Goal: Information Seeking & Learning: Learn about a topic

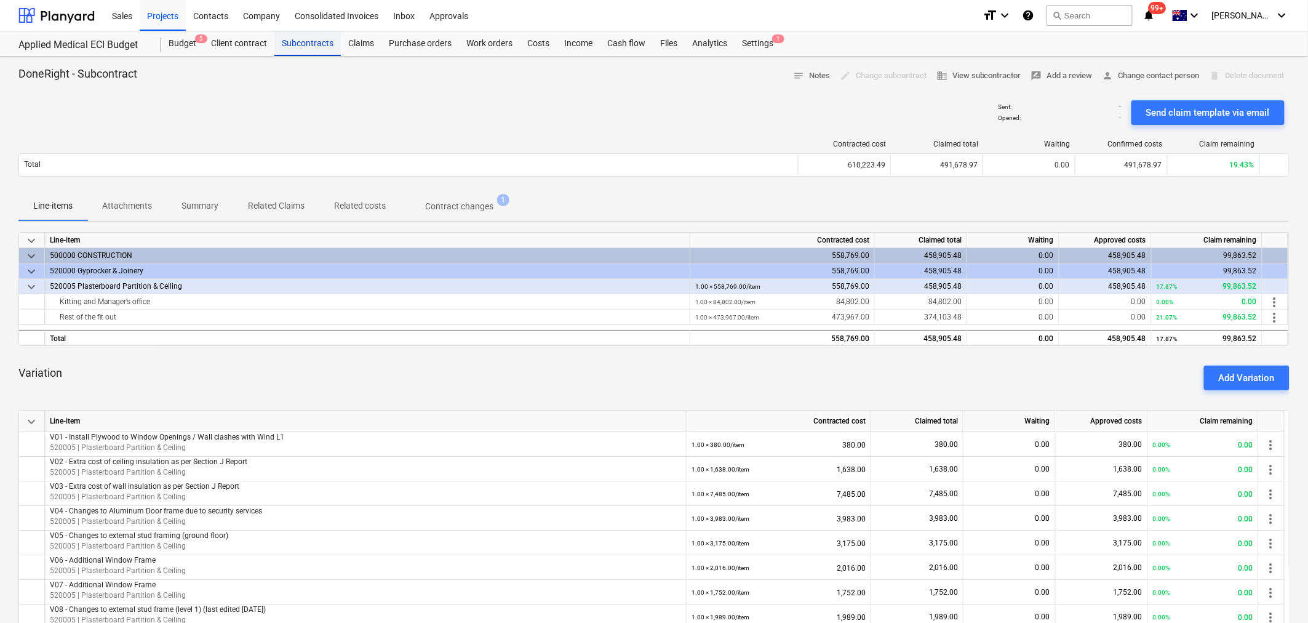
click at [305, 41] on div "Subcontracts" at bounding box center [307, 43] width 66 height 25
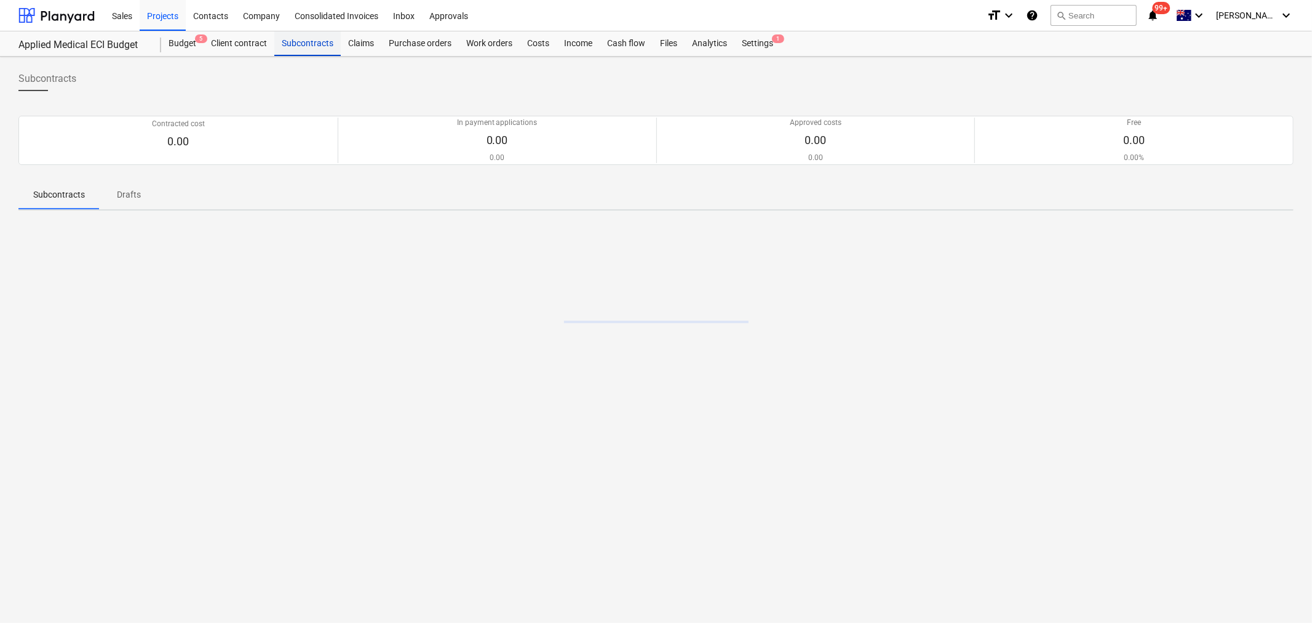
click at [306, 41] on div "Subcontracts" at bounding box center [307, 43] width 66 height 25
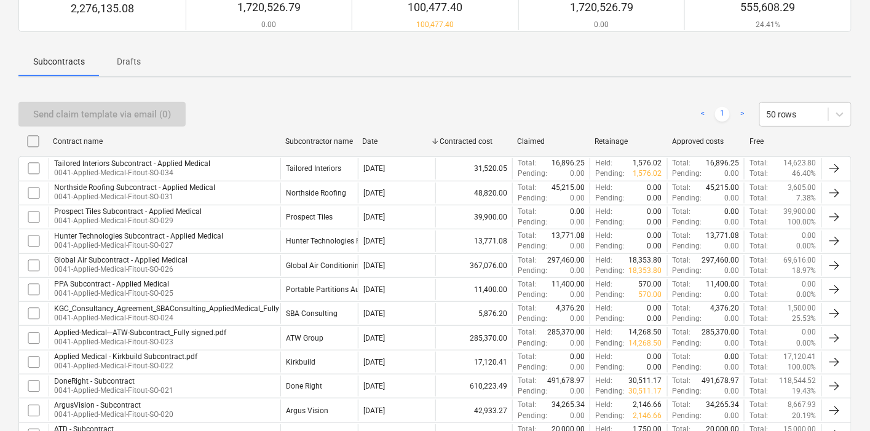
scroll to position [137, 0]
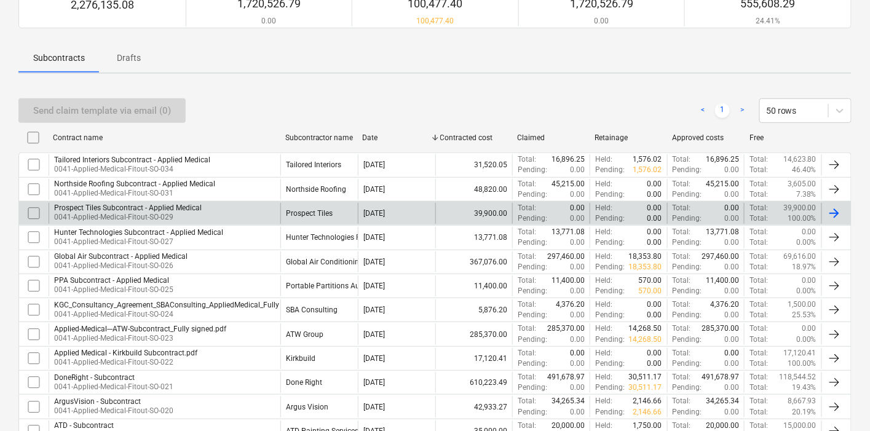
click at [197, 212] on p "0041-Applied-Medical-Fitout-SO-029" at bounding box center [128, 217] width 148 height 10
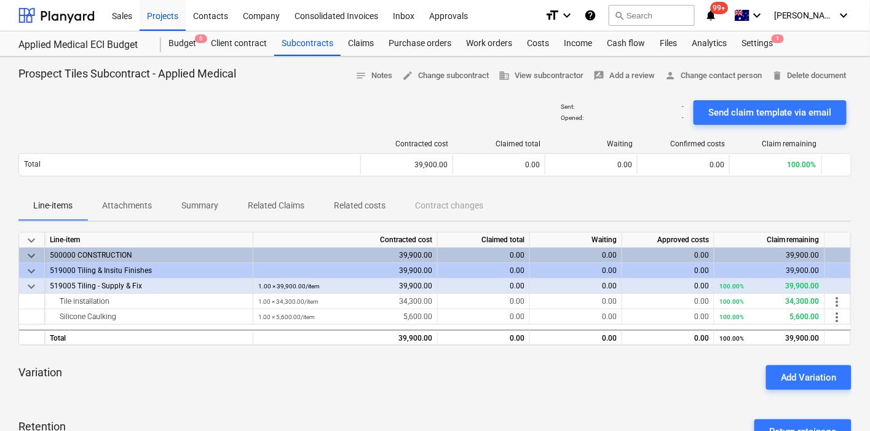
click at [261, 204] on p "Related Claims" at bounding box center [276, 205] width 57 height 13
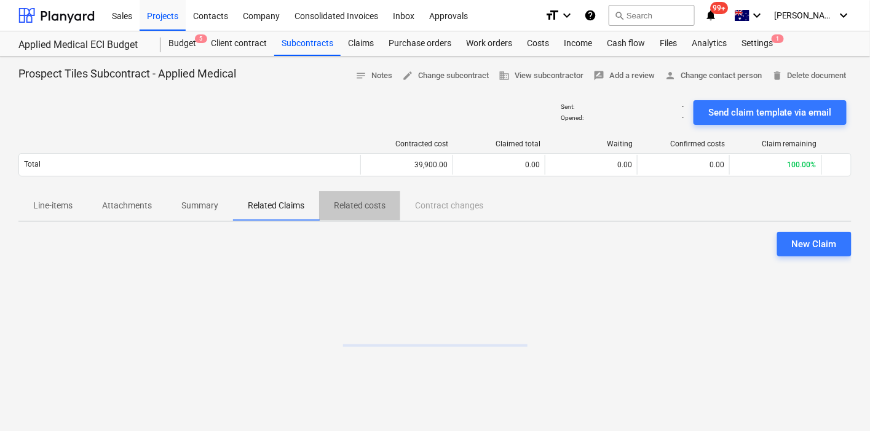
click at [367, 210] on p "Related costs" at bounding box center [360, 205] width 52 height 13
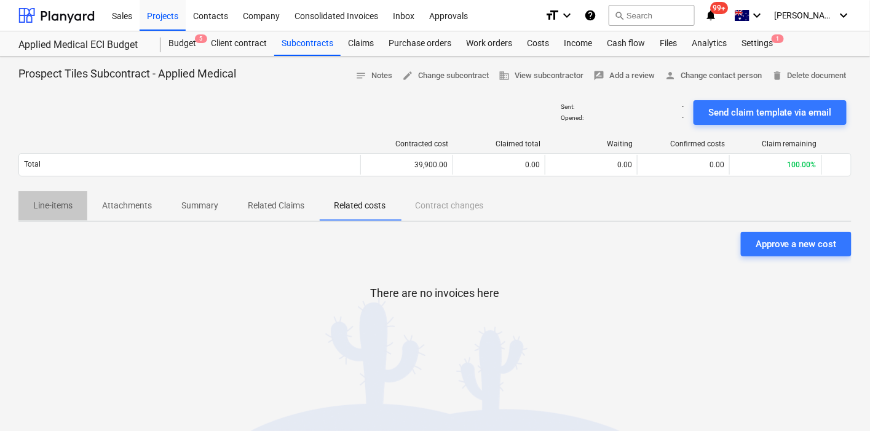
click at [84, 205] on span "Line-items" at bounding box center [52, 206] width 69 height 20
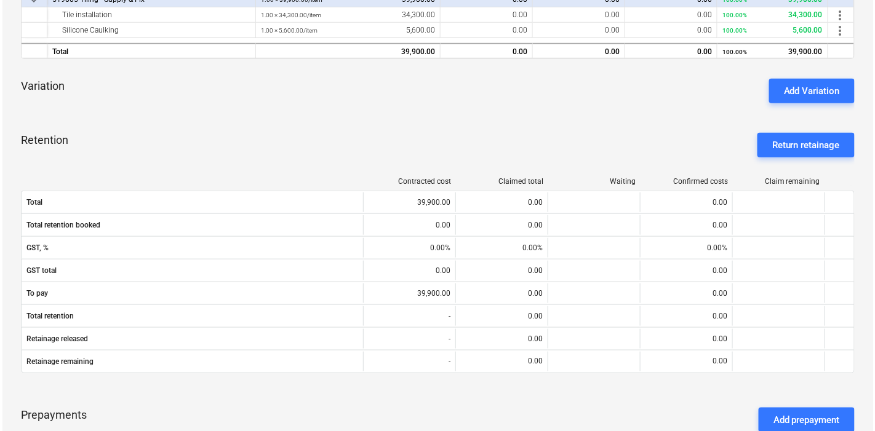
scroll to position [135, 0]
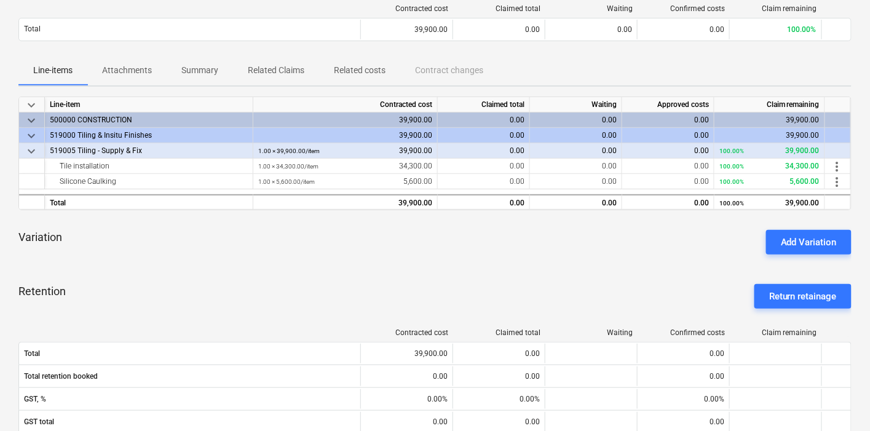
click at [140, 93] on div "Prospect Tiles Subcontract - Applied Medical notes Notes edit Change subcontrac…" at bounding box center [435, 348] width 870 height 855
click at [135, 80] on span "Attachments" at bounding box center [126, 70] width 79 height 20
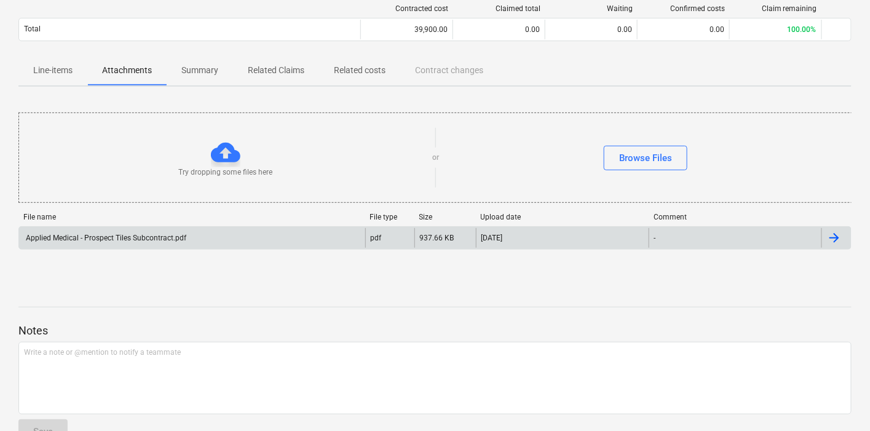
click at [163, 245] on div "Applied Medical - Prospect Tiles Subcontract.pdf" at bounding box center [192, 238] width 346 height 20
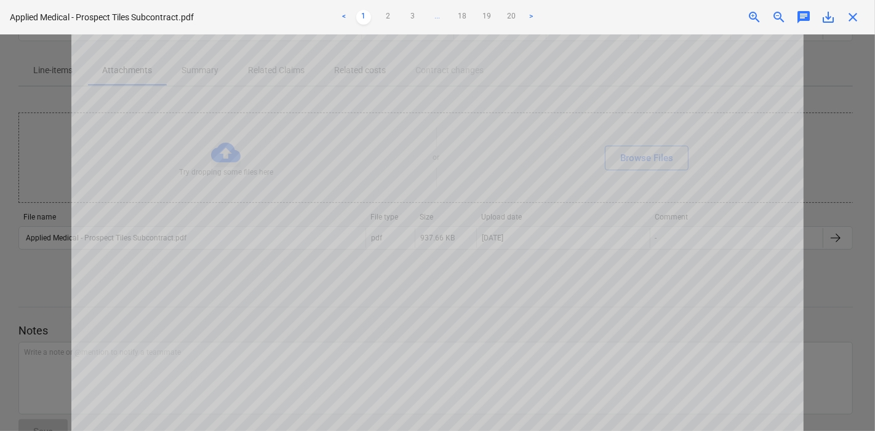
scroll to position [641, 0]
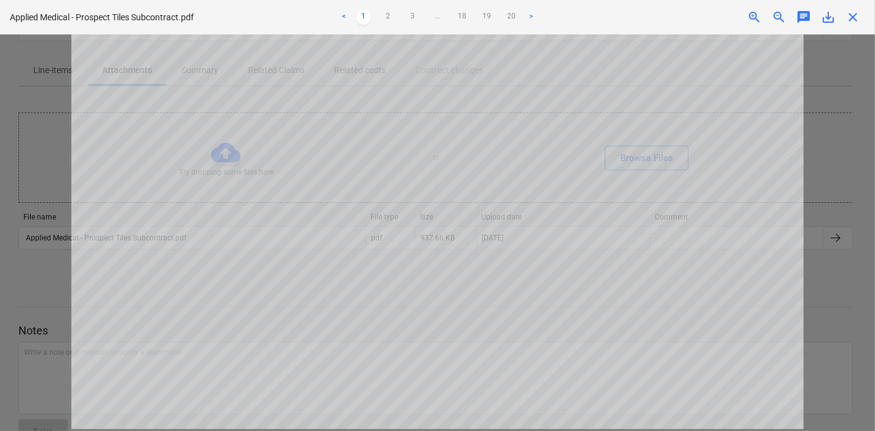
drag, startPoint x: 468, startPoint y: 20, endPoint x: 463, endPoint y: 23, distance: 6.3
click at [467, 20] on link "18" at bounding box center [462, 17] width 15 height 15
click at [446, 15] on link "17" at bounding box center [449, 17] width 15 height 15
click at [441, 17] on link "16" at bounding box center [437, 17] width 15 height 15
click at [439, 18] on ul "< 1 2 3 ... 15 16 17 18 19 20 >" at bounding box center [437, 17] width 285 height 15
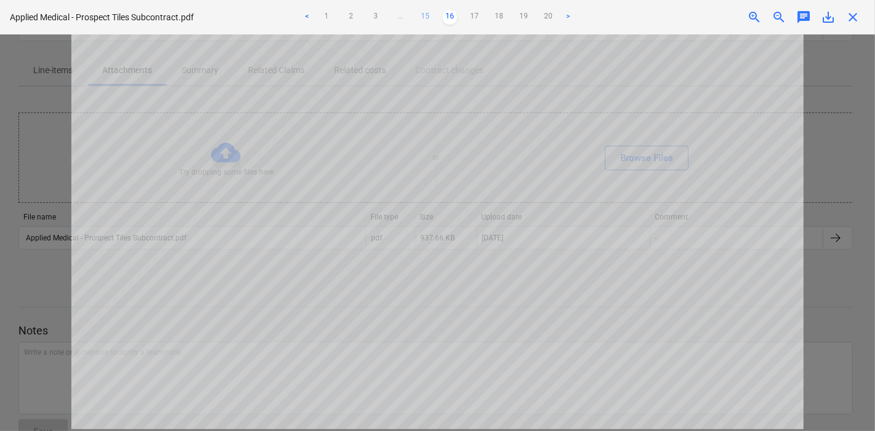
click at [420, 22] on link "15" at bounding box center [425, 17] width 15 height 15
click at [420, 22] on ul "< 1 2 3 ... 14 15 16 ... 18 19 20 >" at bounding box center [437, 17] width 300 height 15
click at [416, 17] on link "14" at bounding box center [412, 17] width 15 height 15
click at [415, 15] on link "13" at bounding box center [412, 17] width 15 height 15
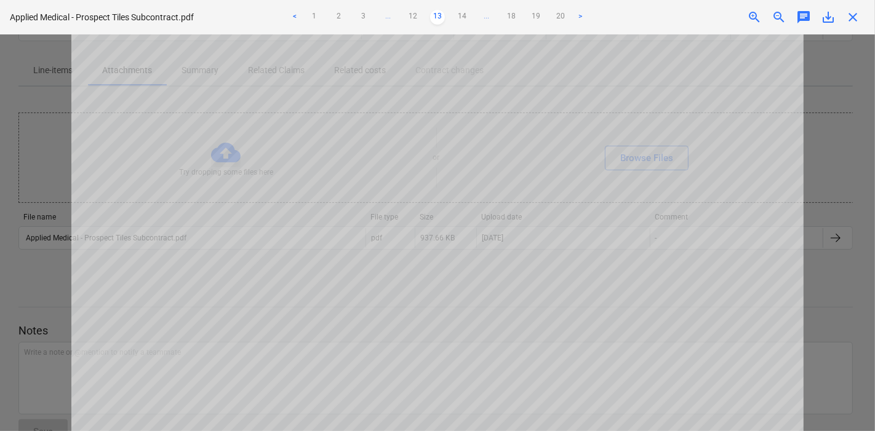
scroll to position [0, 0]
click at [415, 23] on link "12" at bounding box center [412, 17] width 15 height 15
click at [408, 20] on link "11" at bounding box center [412, 17] width 15 height 15
click at [408, 22] on link "10" at bounding box center [412, 17] width 15 height 15
click at [408, 22] on link "9" at bounding box center [412, 17] width 15 height 15
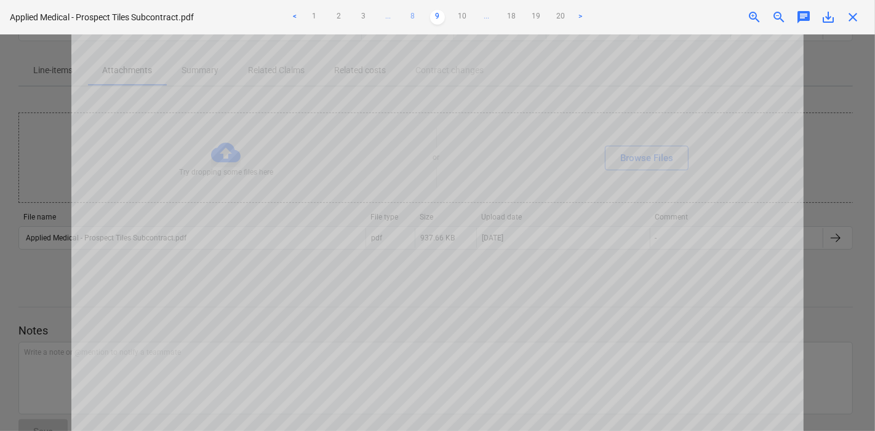
click at [410, 20] on link "8" at bounding box center [412, 17] width 15 height 15
click at [469, 19] on ul "< 1 2 3 ... 7 8 9 ... 18 19 20 >" at bounding box center [437, 17] width 300 height 15
click at [466, 18] on link "9" at bounding box center [462, 17] width 15 height 15
click at [466, 18] on link "10" at bounding box center [462, 17] width 15 height 15
click at [466, 18] on link "12" at bounding box center [462, 17] width 15 height 15
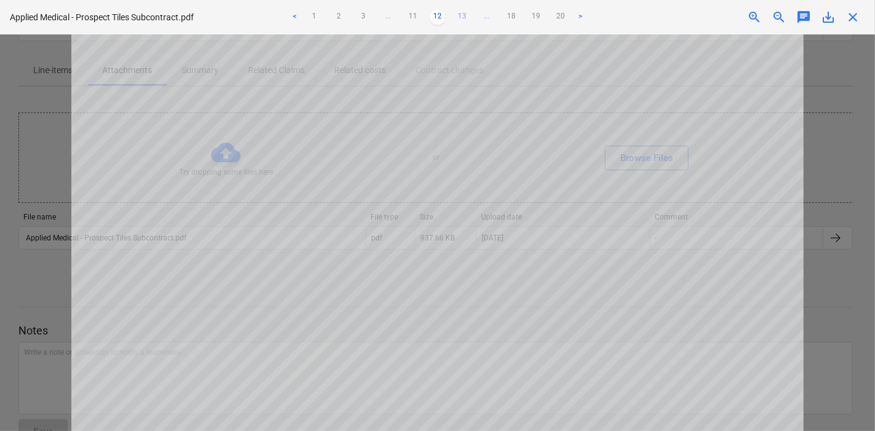
click at [466, 18] on link "13" at bounding box center [462, 17] width 15 height 15
click at [466, 19] on link "14" at bounding box center [462, 17] width 15 height 15
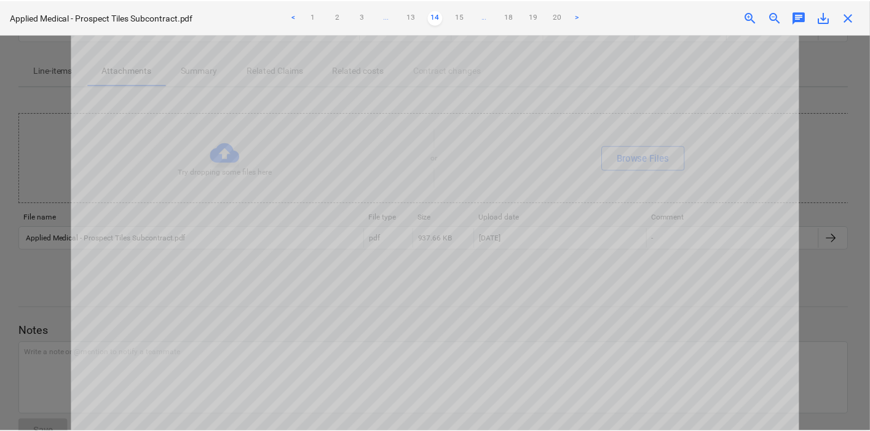
scroll to position [68, 0]
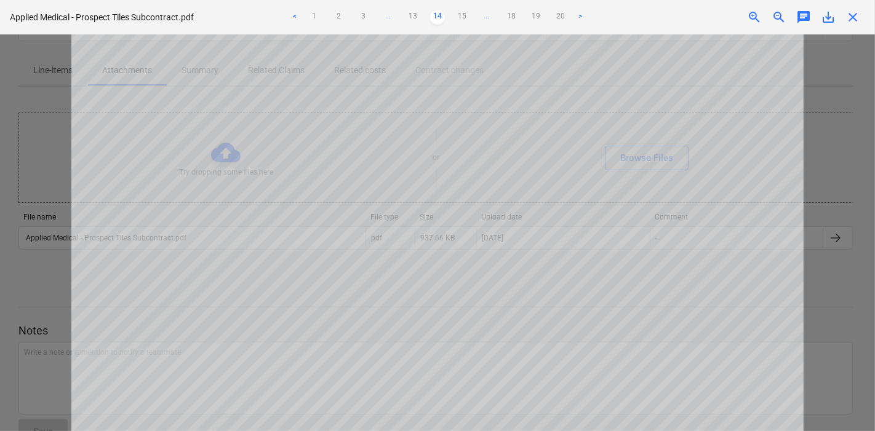
click at [323, 17] on ul "< 1 2 3 ... 13 14 15 ... 18 19 20 >" at bounding box center [437, 17] width 300 height 15
click at [316, 17] on link "1" at bounding box center [314, 17] width 15 height 15
click at [376, 23] on ul "< 1 2 3 ... 18 19 20 >" at bounding box center [437, 17] width 285 height 15
click at [384, 22] on link "2" at bounding box center [388, 17] width 15 height 15
click at [416, 16] on link "3" at bounding box center [412, 17] width 15 height 15
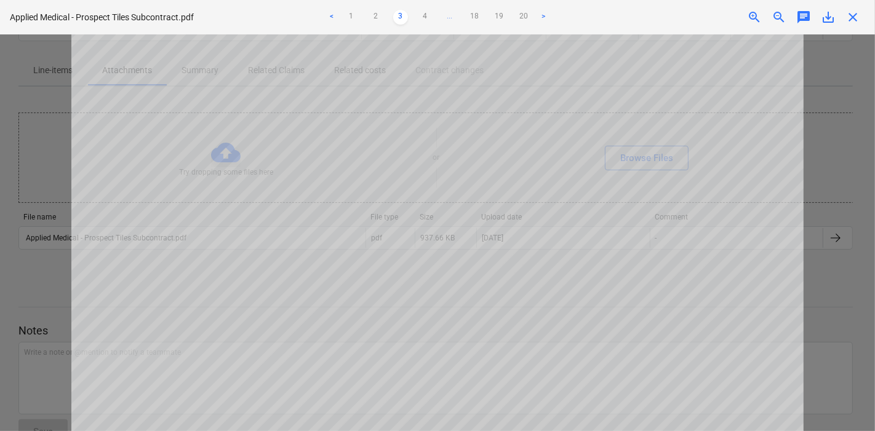
drag, startPoint x: 434, startPoint y: 18, endPoint x: 440, endPoint y: 18, distance: 6.8
click at [434, 18] on ul "< 1 2 3 4 ... 18 19 20 >" at bounding box center [437, 17] width 285 height 15
click at [854, 26] on div "Applied Medical - Prospect Tiles Subcontract.pdf < 1 2 3 4 ... 18 19 20 > zoom_…" at bounding box center [437, 17] width 875 height 34
click at [853, 20] on span "close" at bounding box center [852, 17] width 15 height 15
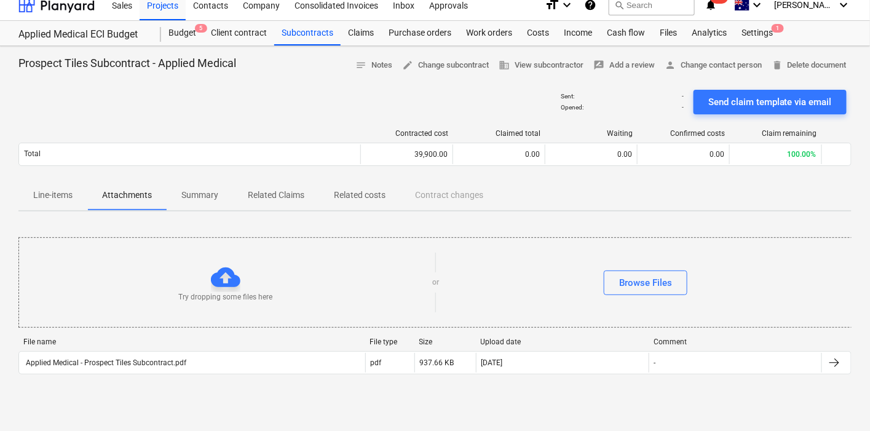
scroll to position [0, 0]
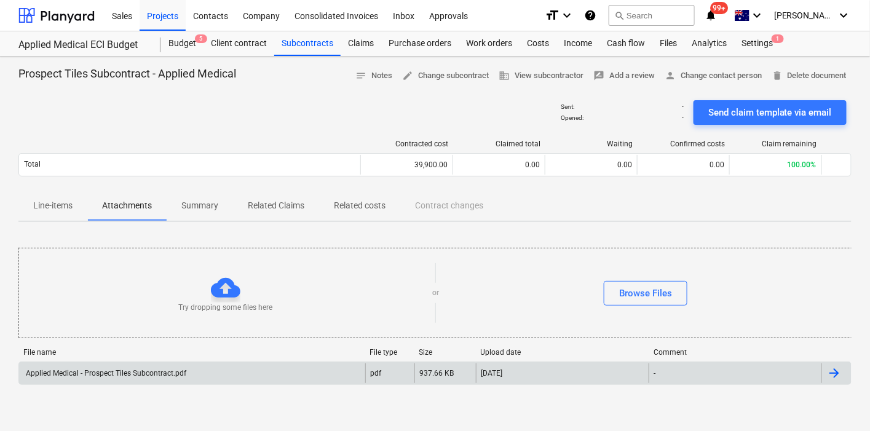
click at [135, 370] on div "Applied Medical - Prospect Tiles Subcontract.pdf" at bounding box center [105, 373] width 162 height 9
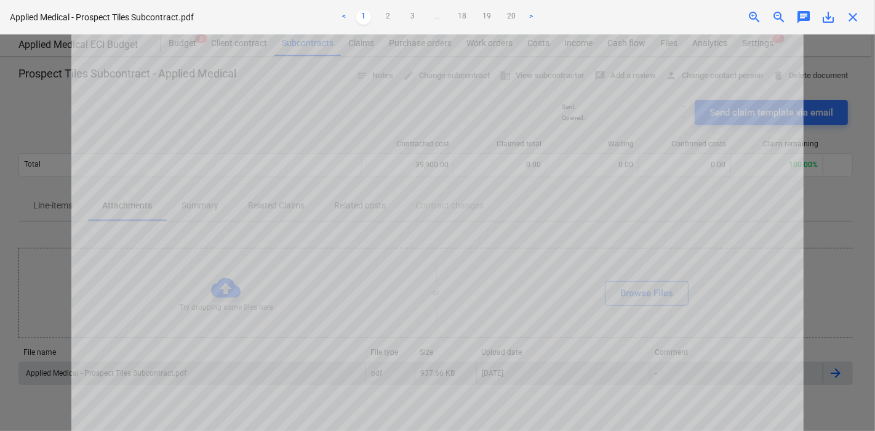
click at [442, 18] on span "..." at bounding box center [437, 17] width 15 height 15
click at [442, 18] on span "..." at bounding box center [449, 17] width 15 height 15
click at [443, 18] on link "6" at bounding box center [449, 17] width 15 height 15
click at [443, 18] on link "6" at bounding box center [437, 17] width 15 height 15
click at [459, 17] on link "7" at bounding box center [462, 17] width 15 height 15
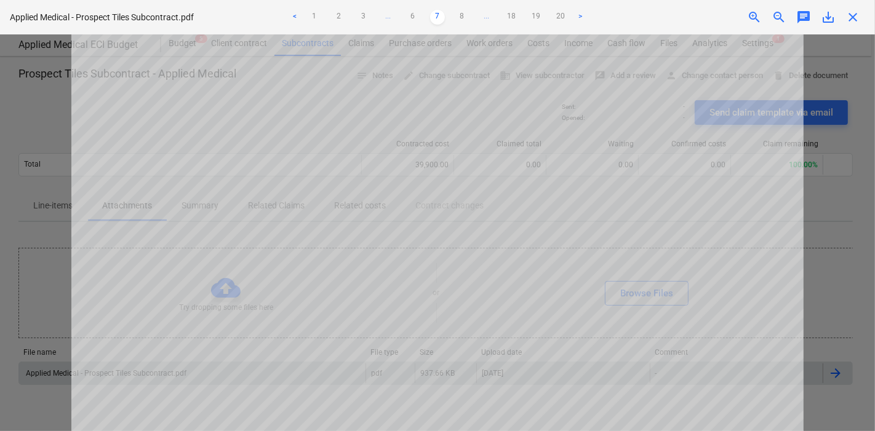
click at [459, 17] on link "8" at bounding box center [462, 17] width 15 height 15
click at [464, 17] on link "9" at bounding box center [462, 17] width 15 height 15
click at [464, 17] on link "10" at bounding box center [462, 17] width 15 height 15
click at [464, 17] on link "11" at bounding box center [462, 17] width 15 height 15
click at [415, 20] on link "10" at bounding box center [412, 17] width 15 height 15
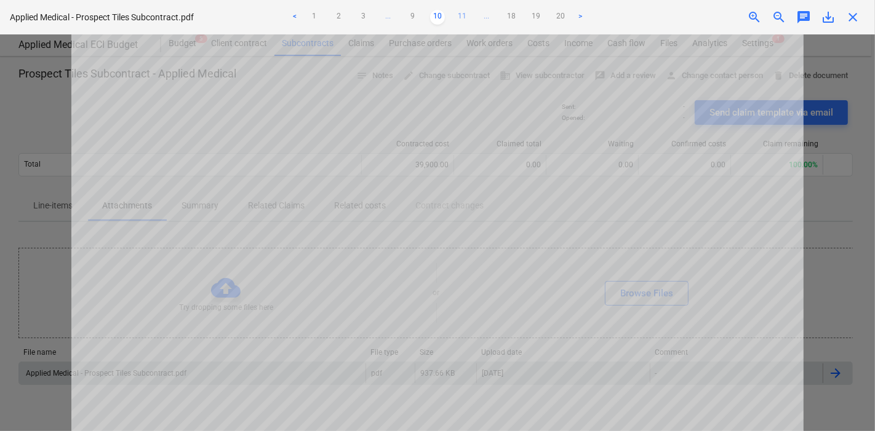
click at [461, 18] on link "11" at bounding box center [462, 17] width 15 height 15
click at [461, 18] on link "12" at bounding box center [462, 17] width 15 height 15
click at [461, 18] on link "14" at bounding box center [462, 17] width 15 height 15
click at [854, 22] on span "close" at bounding box center [852, 17] width 15 height 15
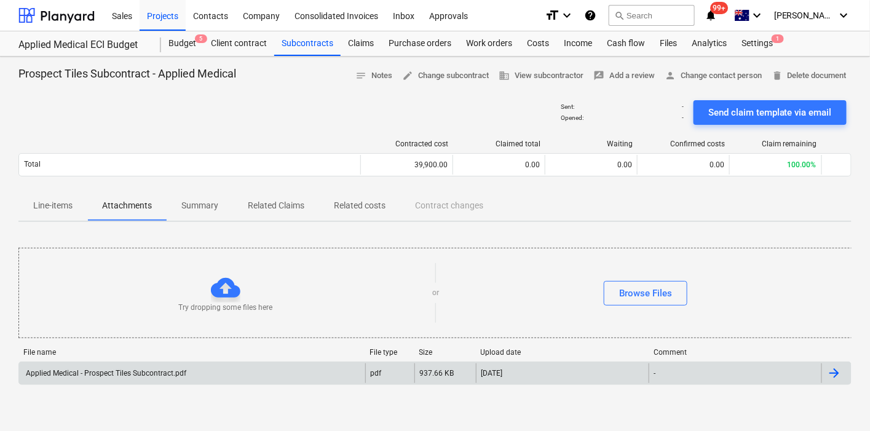
click at [53, 210] on p "Line-items" at bounding box center [52, 205] width 39 height 13
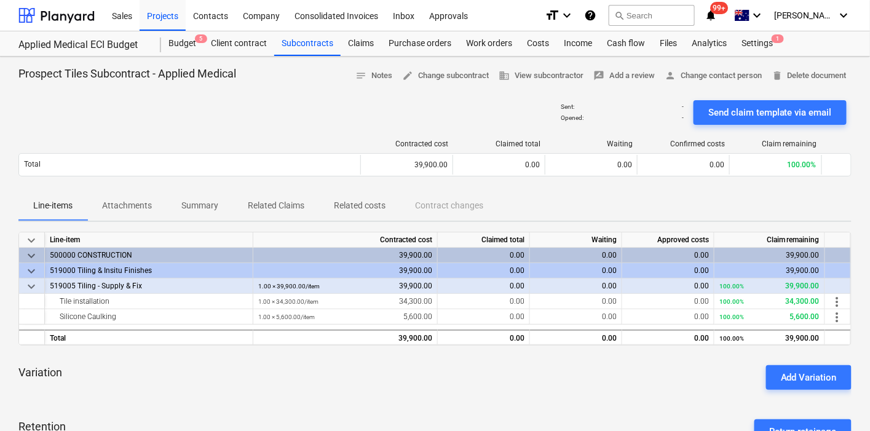
click at [98, 135] on div "Contracted cost Claimed total Waiting Confirmed costs Claim remaining Total 39,…" at bounding box center [434, 161] width 833 height 62
click at [298, 52] on div "Subcontracts" at bounding box center [307, 43] width 66 height 25
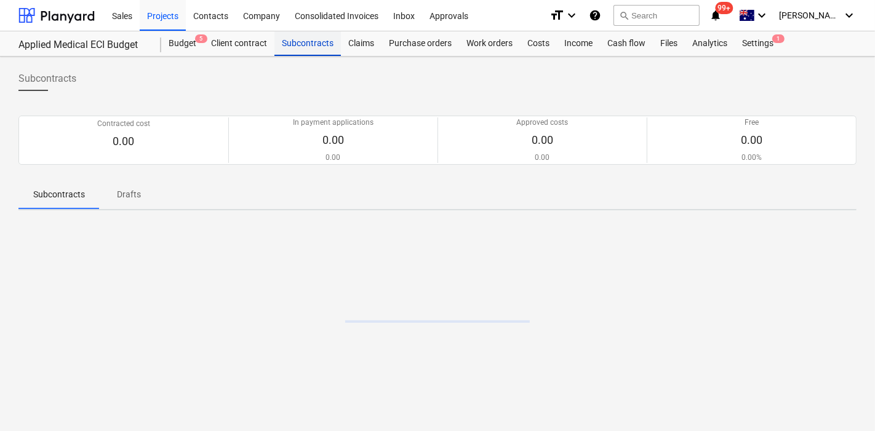
click at [298, 52] on div "Subcontracts" at bounding box center [307, 43] width 66 height 25
